Goal: Navigation & Orientation: Find specific page/section

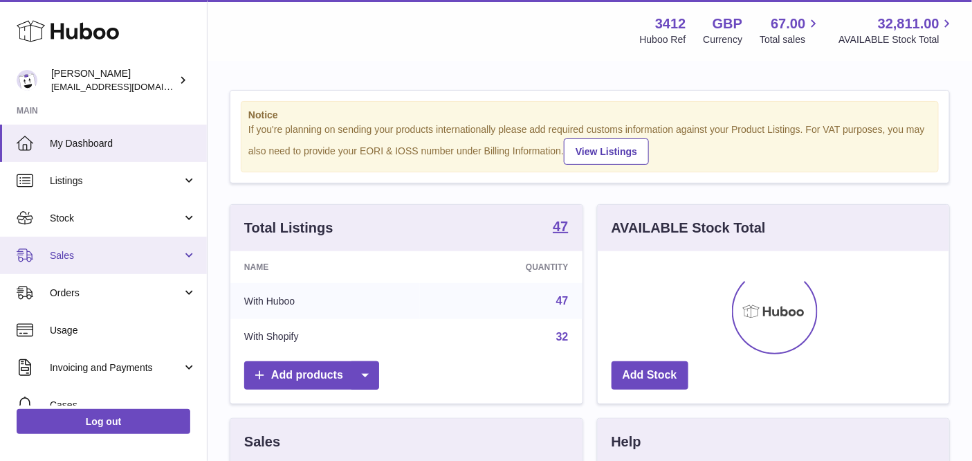
scroll to position [215, 353]
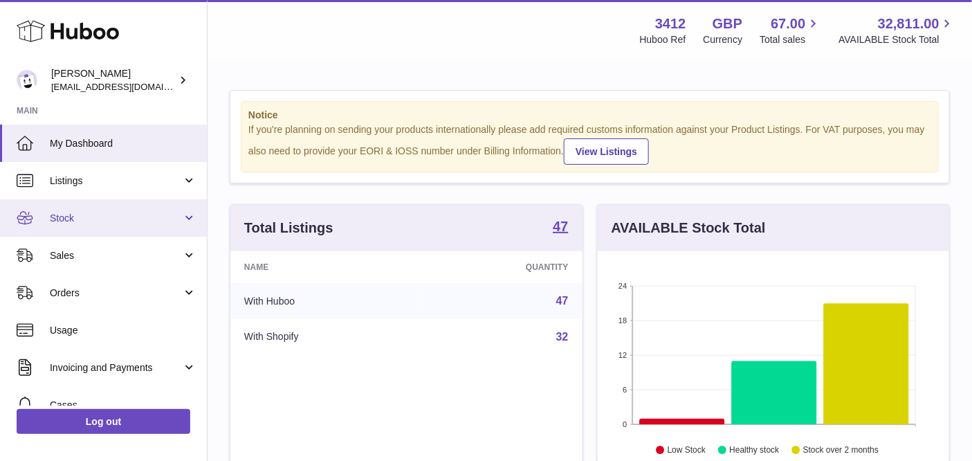
click at [98, 224] on link "Stock" at bounding box center [103, 217] width 207 height 37
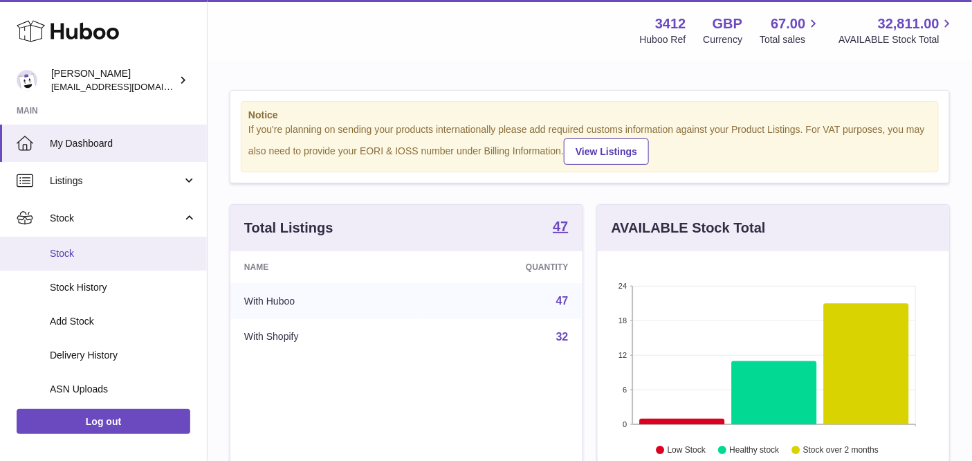
click at [97, 248] on span "Stock" at bounding box center [123, 253] width 147 height 13
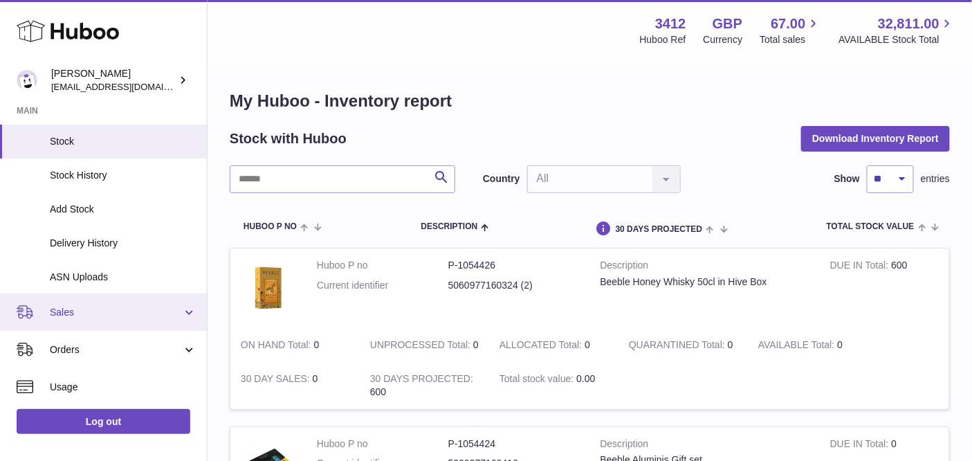
scroll to position [116, 0]
click at [101, 312] on span "Sales" at bounding box center [116, 308] width 132 height 13
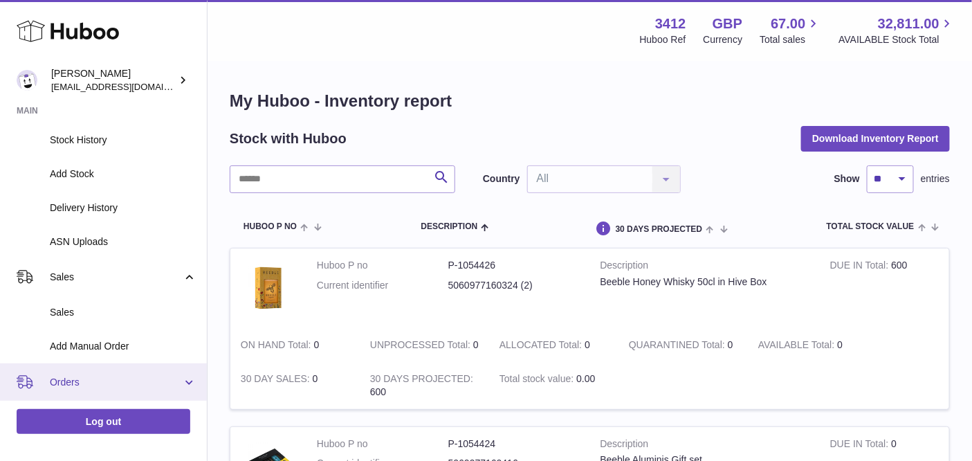
scroll to position [225, 0]
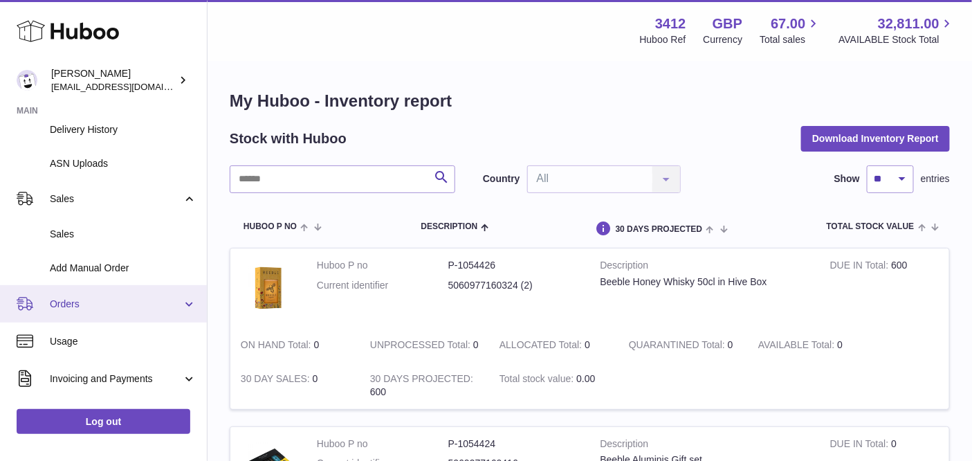
click at [113, 309] on span "Orders" at bounding box center [116, 303] width 132 height 13
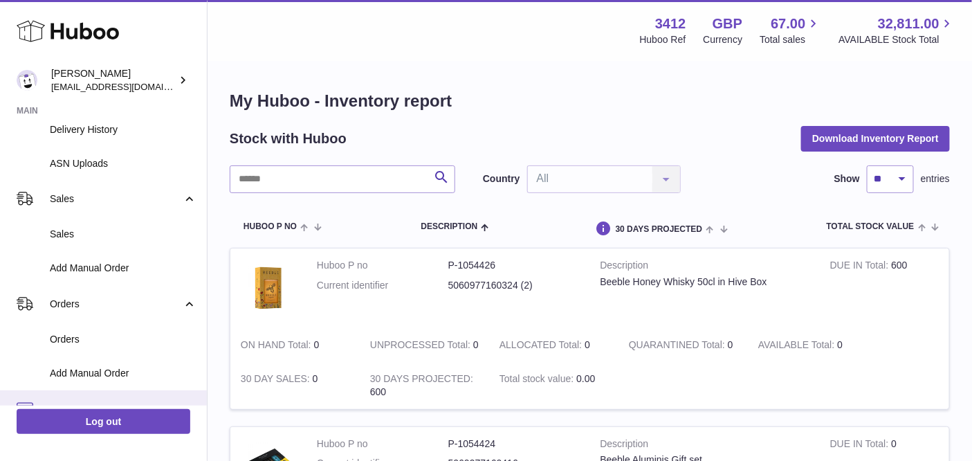
scroll to position [359, 0]
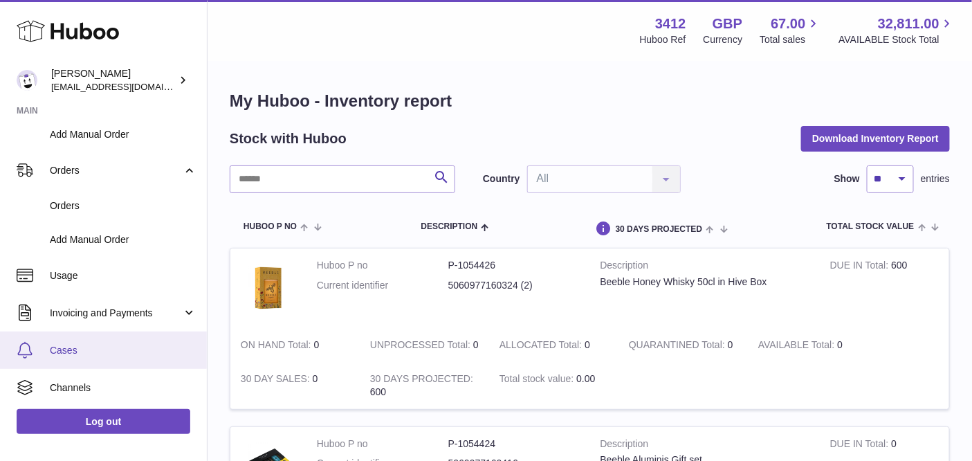
click at [105, 338] on link "Cases" at bounding box center [103, 349] width 207 height 37
